Goal: Information Seeking & Learning: Learn about a topic

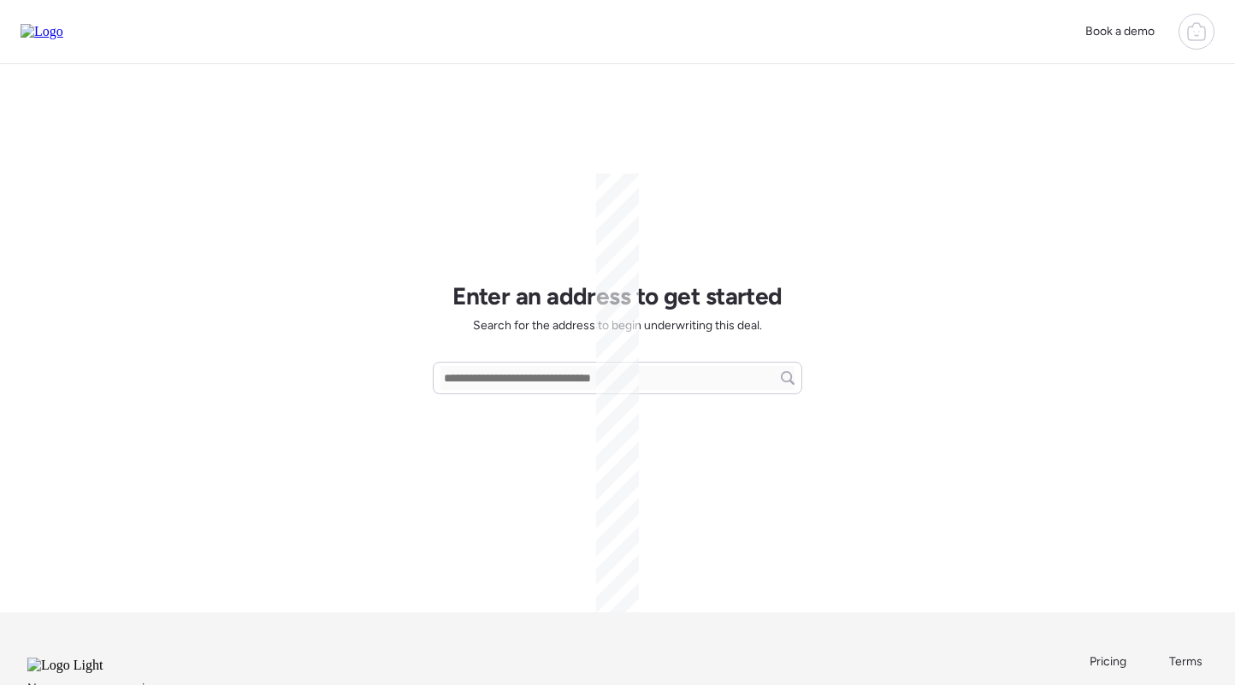
click at [1197, 21] on div at bounding box center [1197, 32] width 36 height 36
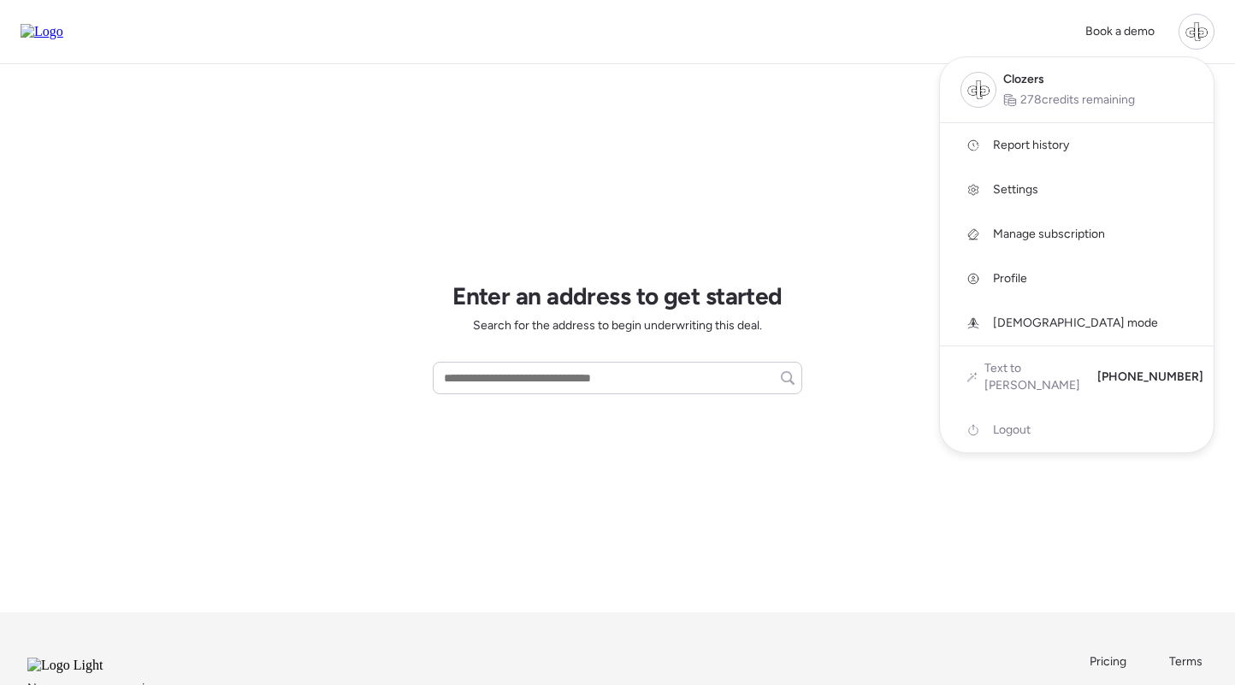
click at [1032, 152] on span "Report history" at bounding box center [1031, 145] width 76 height 17
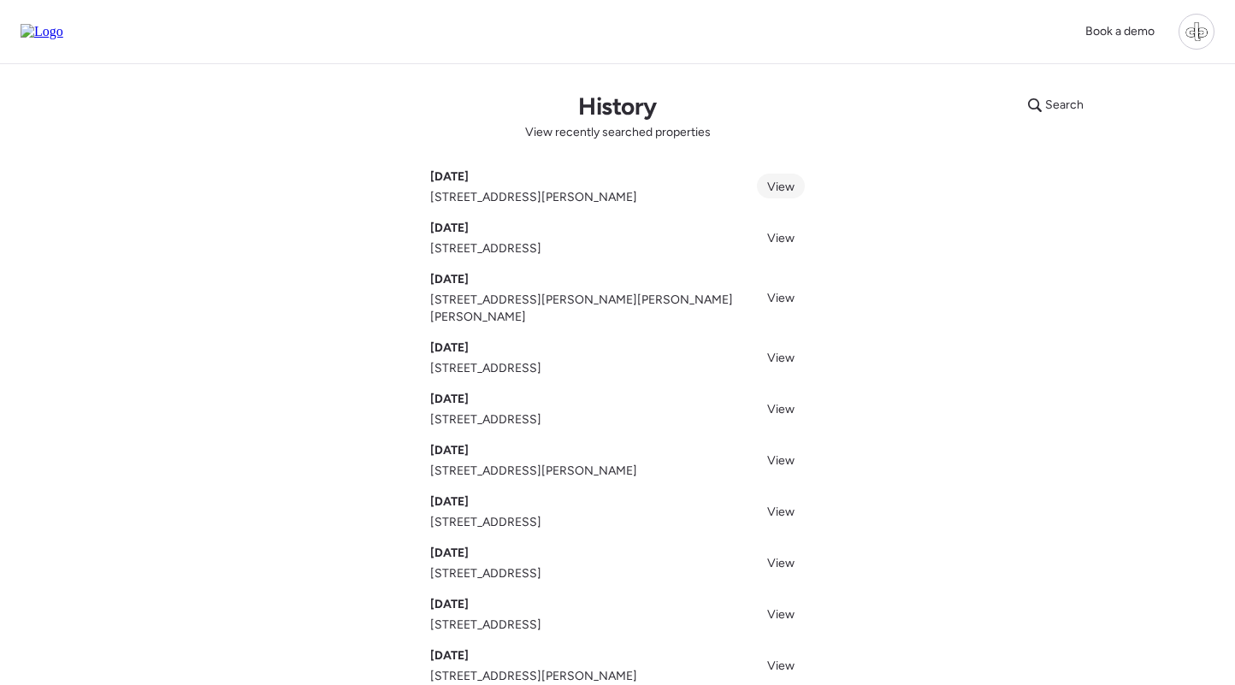
click at [788, 192] on span "View" at bounding box center [780, 187] width 27 height 15
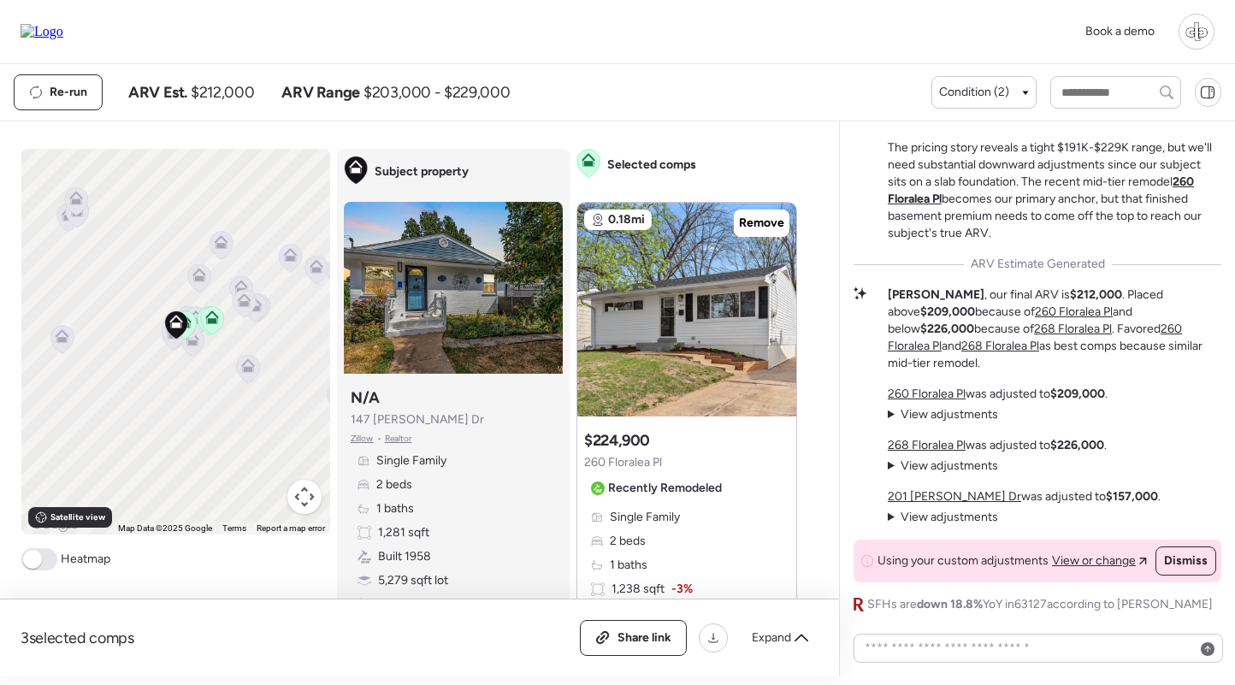
click at [59, 26] on img at bounding box center [42, 31] width 43 height 15
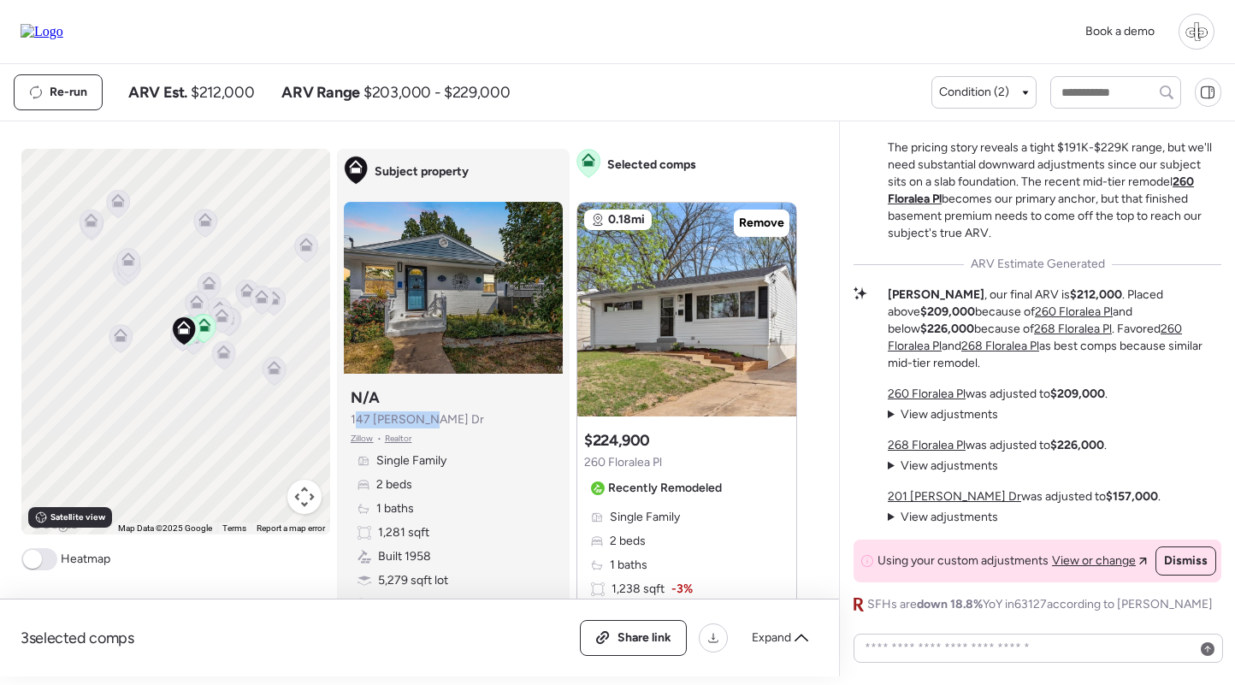
drag, startPoint x: 354, startPoint y: 415, endPoint x: 428, endPoint y: 414, distance: 73.6
click at [428, 415] on div "Subject property N/A 147 Monica Dr Zillow • Realtor Single Family 2 beds 1 bath…" at bounding box center [453, 500] width 219 height 239
click at [428, 414] on div "Subject property N/A 147 Monica Dr Zillow • Realtor Single Family 2 beds 1 bath…" at bounding box center [453, 500] width 219 height 239
drag, startPoint x: 352, startPoint y: 423, endPoint x: 428, endPoint y: 417, distance: 77.2
click at [428, 417] on div "Subject property N/A 147 Monica Dr Zillow • Realtor Single Family 2 beds 1 bath…" at bounding box center [453, 500] width 219 height 239
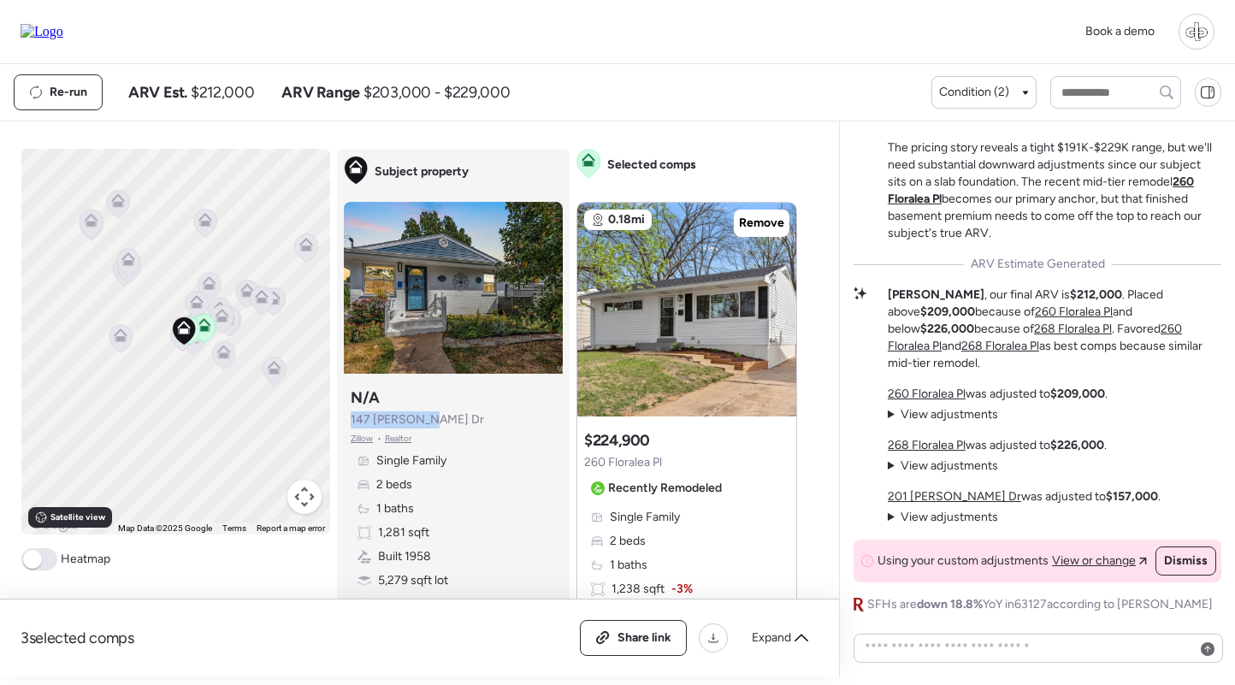
click at [428, 417] on div "Subject property N/A 147 Monica Dr Zillow • Realtor Single Family 2 beds 1 bath…" at bounding box center [453, 500] width 219 height 239
click at [977, 310] on p "Matt , our final ARV is $212,000 . Placed above $209,000 because of 260 Florale…" at bounding box center [1055, 330] width 334 height 86
click at [978, 304] on p "Matt , our final ARV is $212,000 . Placed above $209,000 because of 260 Florale…" at bounding box center [1055, 330] width 334 height 86
drag, startPoint x: 352, startPoint y: 415, endPoint x: 436, endPoint y: 416, distance: 83.8
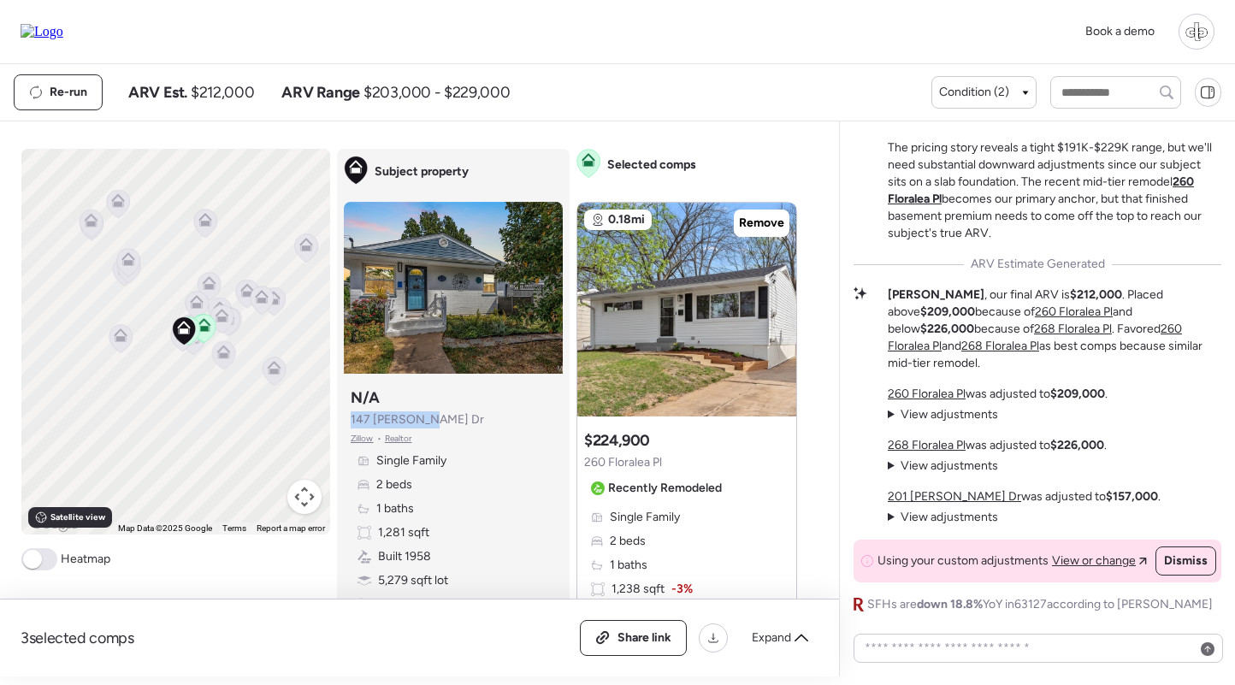
click at [436, 416] on div "Subject property N/A 147 Monica Dr Zillow • Realtor Single Family 2 beds 1 bath…" at bounding box center [453, 500] width 219 height 239
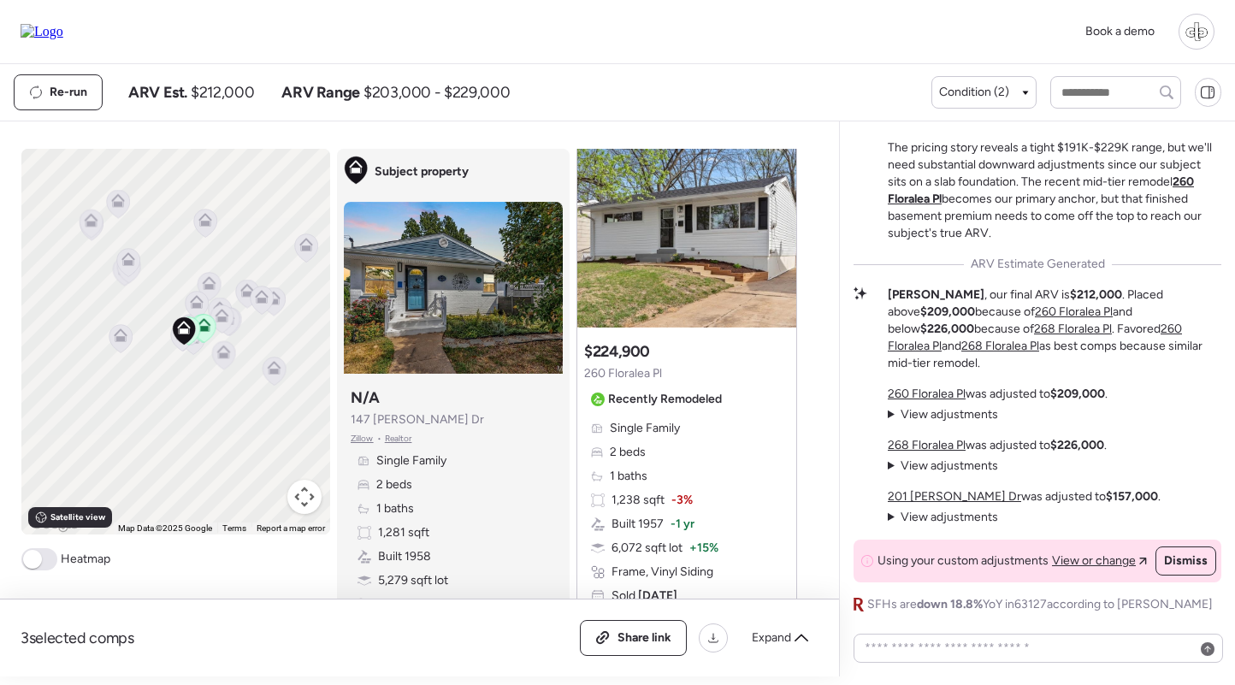
click at [966, 418] on span "View adjustments" at bounding box center [950, 414] width 98 height 15
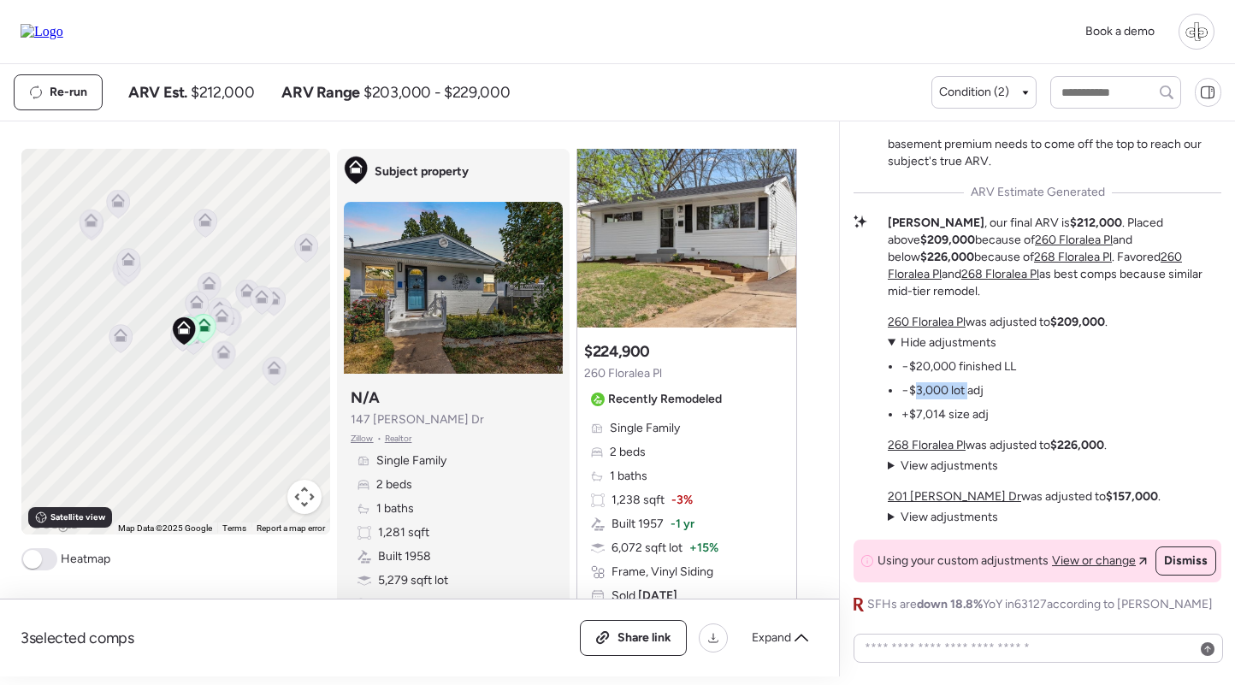
drag, startPoint x: 918, startPoint y: 393, endPoint x: 966, endPoint y: 393, distance: 48.8
click at [966, 393] on li "−$3,000 lot adj" at bounding box center [942, 390] width 82 height 17
click at [922, 415] on li "+$7,014 size adj" at bounding box center [944, 414] width 87 height 17
click at [940, 325] on u "260 Floralea Pl" at bounding box center [927, 322] width 78 height 15
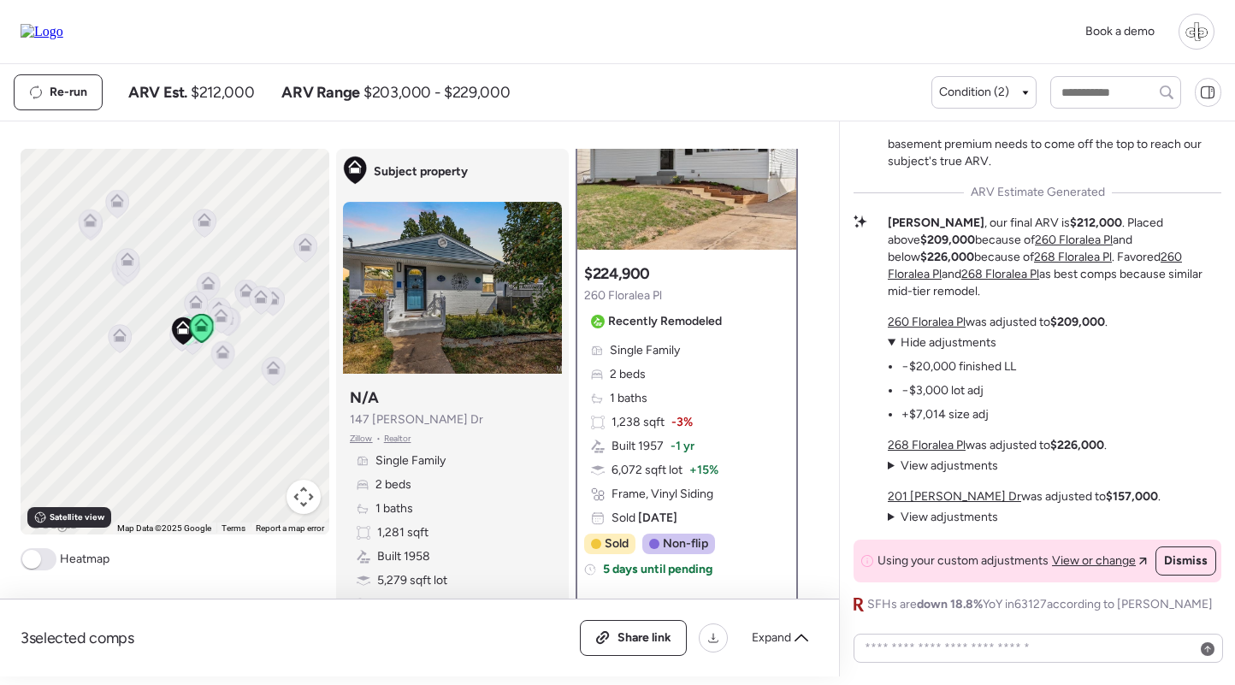
scroll to position [115, 0]
drag, startPoint x: 911, startPoint y: 411, endPoint x: 978, endPoint y: 409, distance: 66.7
click at [978, 409] on li "+$7,014 size adj" at bounding box center [944, 414] width 87 height 17
drag, startPoint x: 913, startPoint y: 415, endPoint x: 942, endPoint y: 415, distance: 28.2
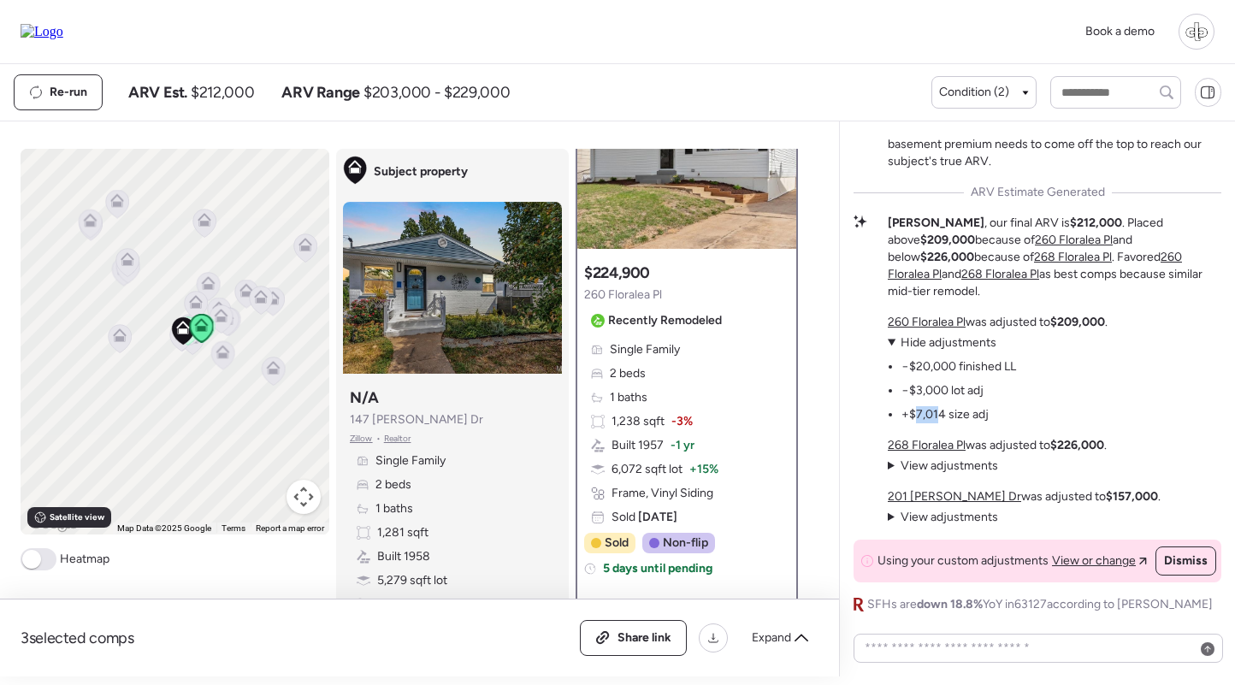
click at [942, 415] on li "+$7,014 size adj" at bounding box center [944, 414] width 87 height 17
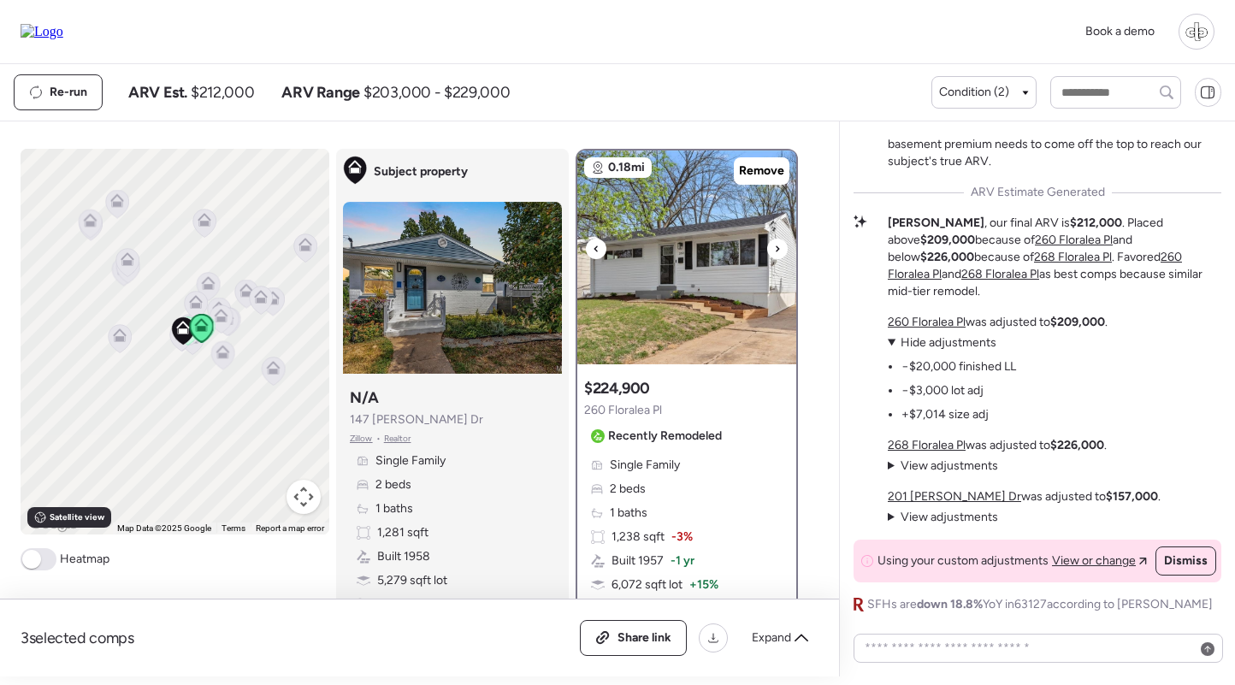
scroll to position [0, 0]
